Goal: Information Seeking & Learning: Learn about a topic

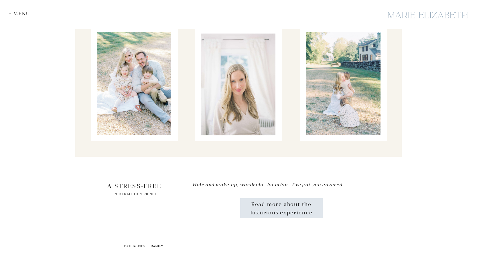
scroll to position [1100, 0]
click at [267, 212] on p "Read more about the luxurious experience" at bounding box center [281, 207] width 67 height 15
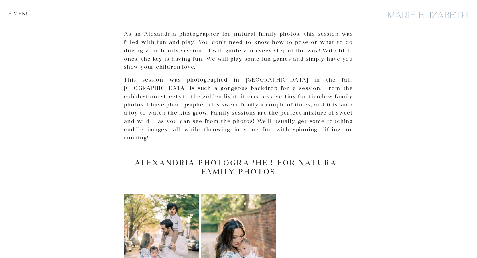
scroll to position [0, 0]
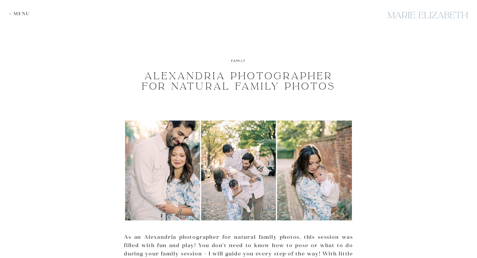
click at [23, 13] on div "+ Menu" at bounding box center [21, 13] width 24 height 5
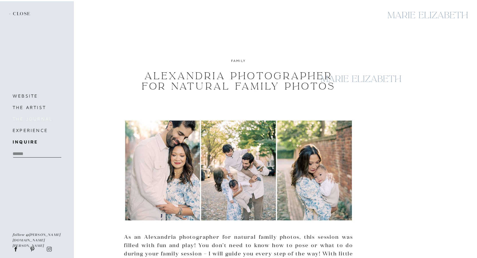
click at [34, 120] on h3 "the journal" at bounding box center [37, 119] width 48 height 8
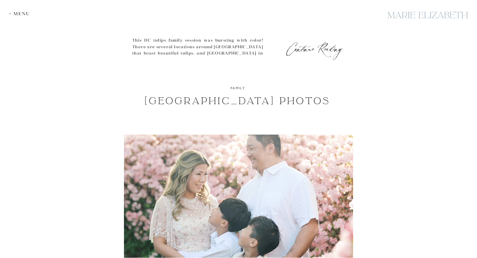
scroll to position [871, 0]
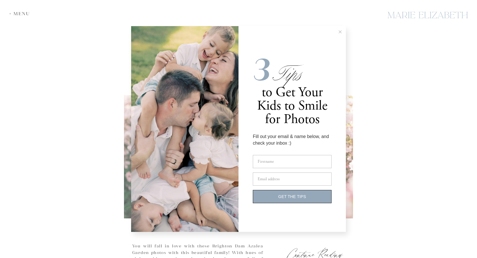
click at [340, 32] on icon at bounding box center [340, 31] width 3 height 3
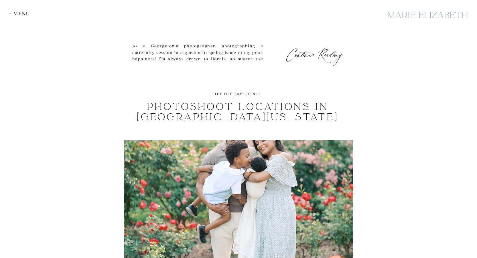
scroll to position [1387, 0]
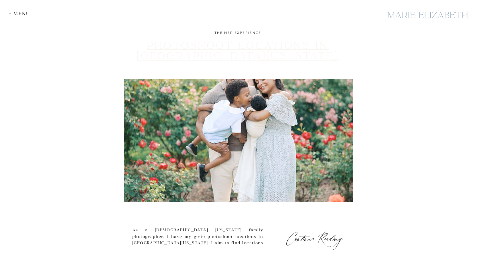
click at [288, 54] on link "Photoshoot Locations in [GEOGRAPHIC_DATA][US_STATE]" at bounding box center [238, 51] width 202 height 22
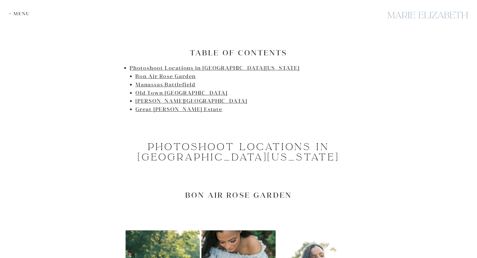
scroll to position [377, 0]
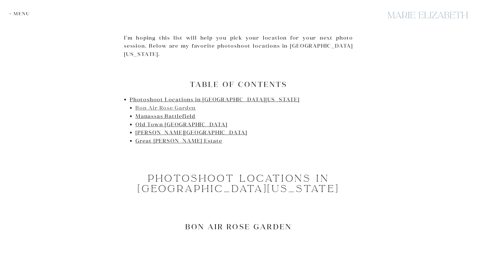
click at [188, 104] on link "Bon Air Rose Garden" at bounding box center [166, 107] width 60 height 7
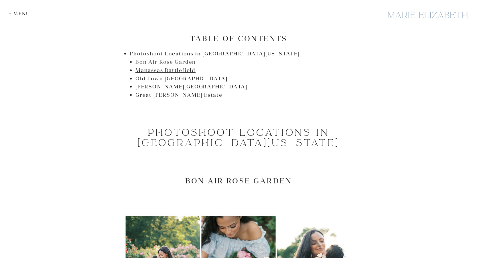
scroll to position [228, 0]
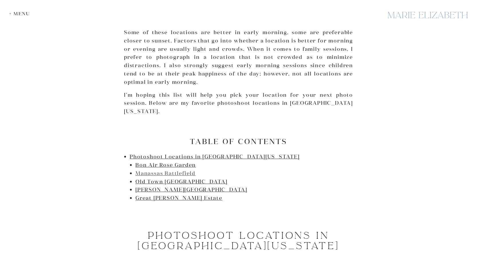
click at [177, 170] on link "Manassas Battlefield" at bounding box center [166, 173] width 60 height 7
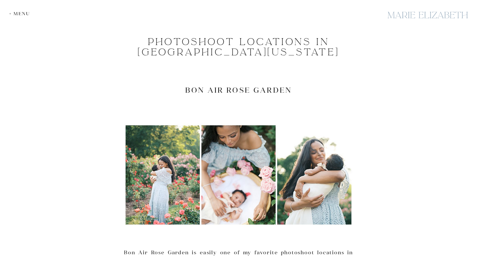
scroll to position [307, 0]
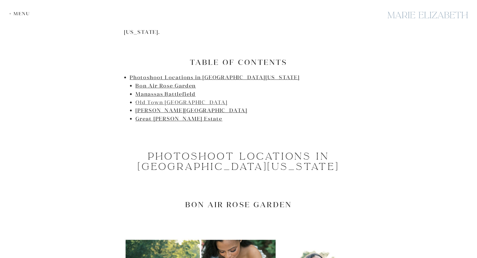
click at [155, 99] on link "Old Town Alexandria" at bounding box center [182, 102] width 92 height 7
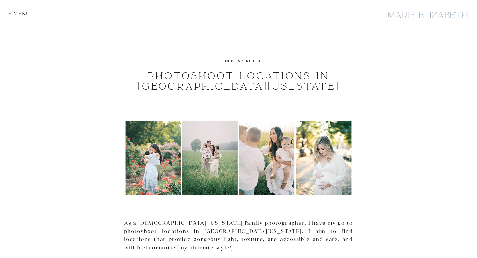
click at [21, 15] on div "+ Menu" at bounding box center [21, 13] width 24 height 5
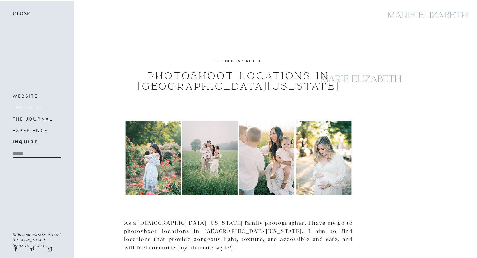
click at [43, 104] on h3 "the artist" at bounding box center [37, 107] width 48 height 8
